Goal: Find specific page/section: Find specific page/section

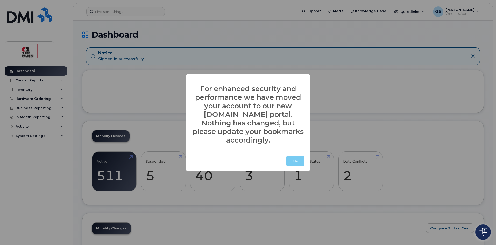
click at [297, 156] on button "OK" at bounding box center [295, 161] width 18 height 10
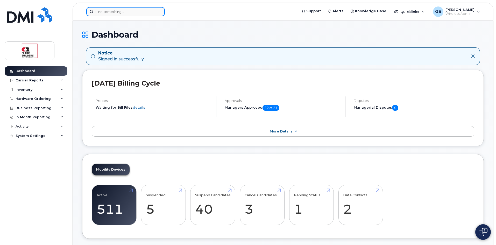
click at [114, 9] on input at bounding box center [125, 11] width 79 height 9
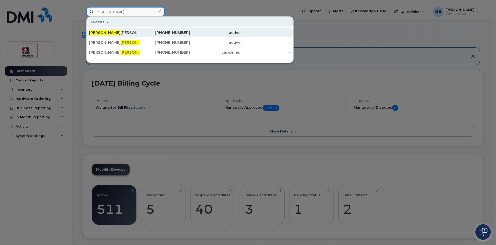
type input "[PERSON_NAME]"
click at [110, 33] on div "[PERSON_NAME]" at bounding box center [114, 32] width 51 height 5
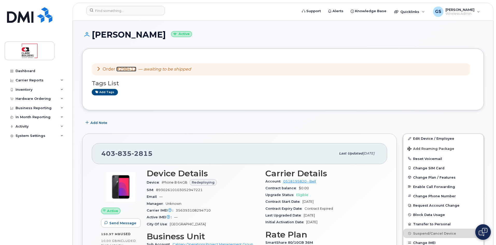
click at [129, 70] on link "#298412" at bounding box center [126, 69] width 20 height 5
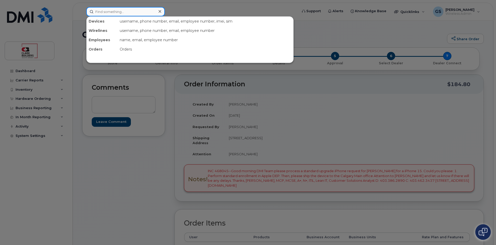
click at [125, 14] on input at bounding box center [125, 11] width 79 height 9
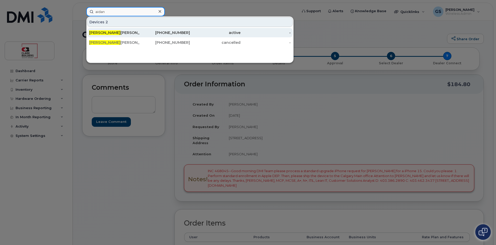
type input "aidan"
click at [190, 36] on div "403-478-5794" at bounding box center [215, 32] width 51 height 9
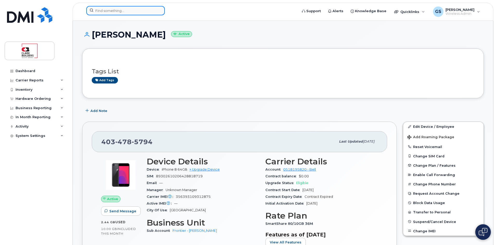
click at [145, 13] on input at bounding box center [125, 10] width 79 height 9
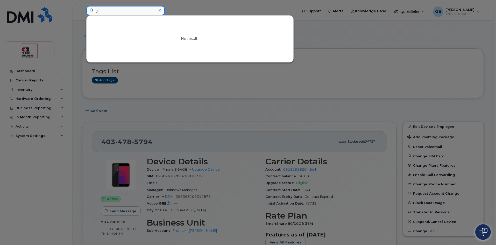
type input "g"
click at [353, 59] on div at bounding box center [248, 122] width 496 height 245
